Goal: Navigation & Orientation: Find specific page/section

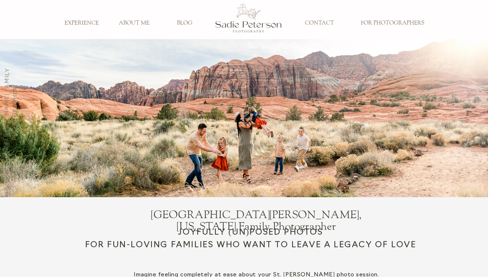
click at [129, 24] on h3 "ABOUT ME" at bounding box center [134, 23] width 43 height 7
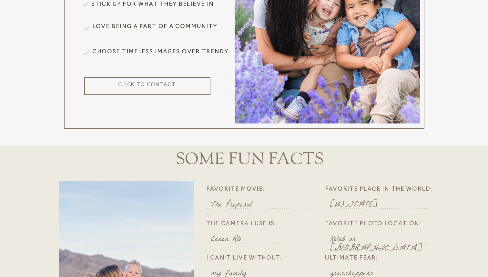
scroll to position [366, 0]
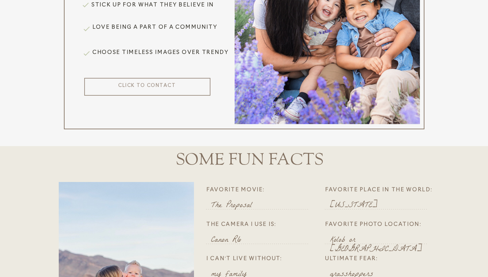
click at [128, 88] on div at bounding box center [147, 87] width 126 height 18
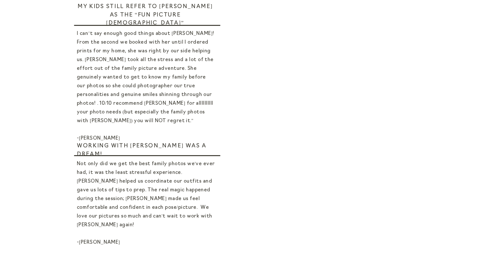
scroll to position [400, 0]
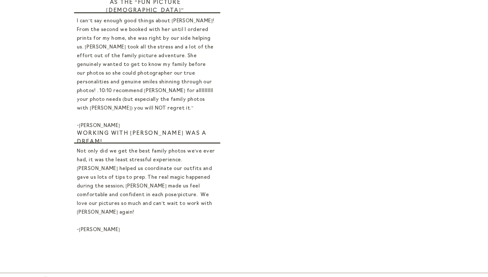
click at [389, 239] on div "navigate ABOUT ME EXPERIENCE BLOG CONTACT FOR PHOTOGRAPHERS FAMILIES NEWBORN MA…" at bounding box center [244, 40] width 488 height 880
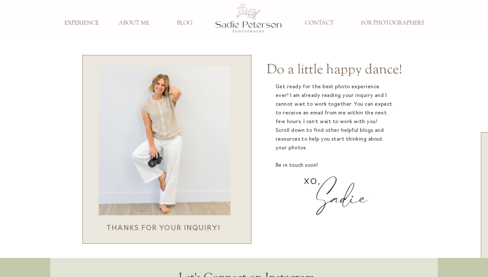
click at [126, 25] on h3 "ABOUT ME" at bounding box center [134, 23] width 43 height 7
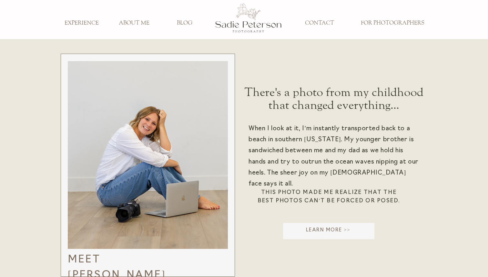
click at [84, 20] on h3 "EXPERIENCE" at bounding box center [81, 23] width 43 height 7
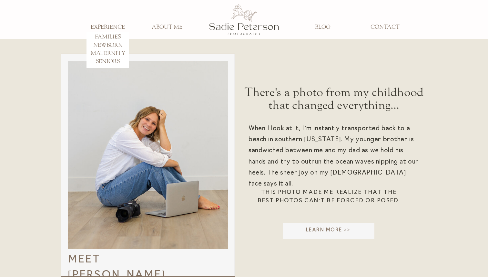
click at [114, 36] on h3 "FAMILIES" at bounding box center [108, 37] width 43 height 7
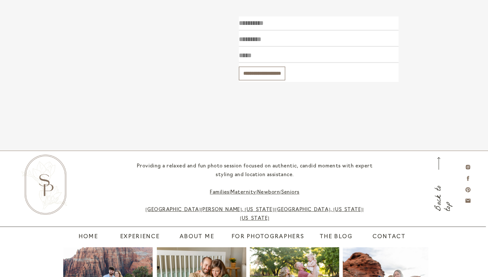
scroll to position [2288, 0]
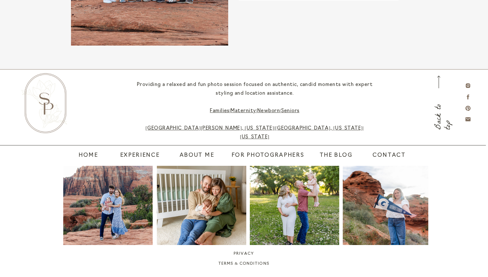
click at [171, 222] on div at bounding box center [201, 205] width 89 height 79
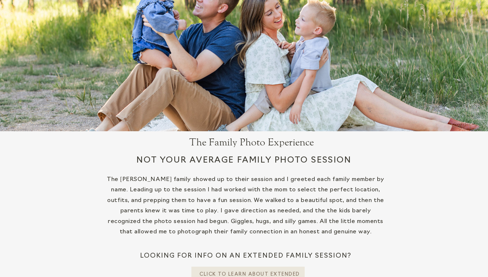
scroll to position [0, 0]
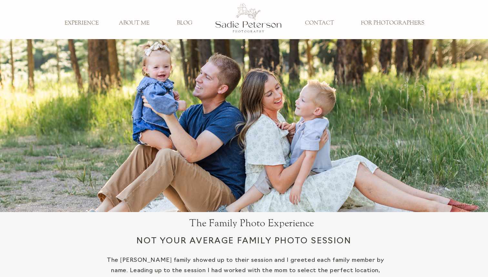
click at [131, 26] on h3 "ABOUT ME" at bounding box center [134, 23] width 43 height 7
